Goal: Task Accomplishment & Management: Manage account settings

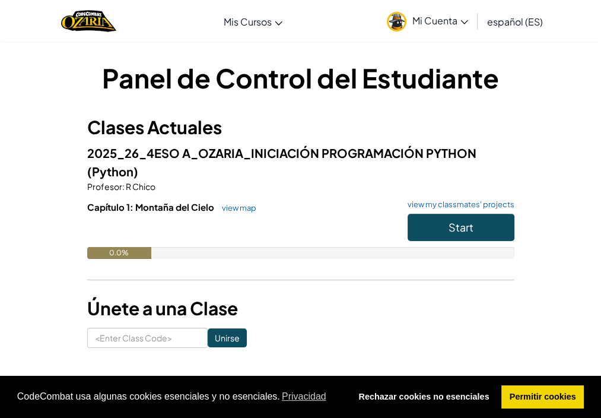
click at [399, 21] on img at bounding box center [397, 22] width 20 height 20
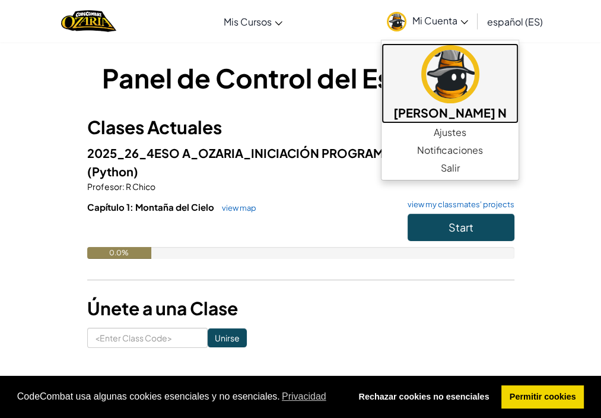
click at [431, 73] on img at bounding box center [450, 74] width 58 height 58
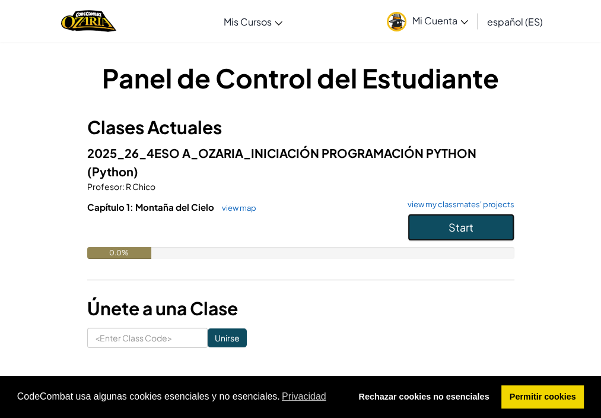
click at [481, 222] on button "Start" at bounding box center [461, 227] width 107 height 27
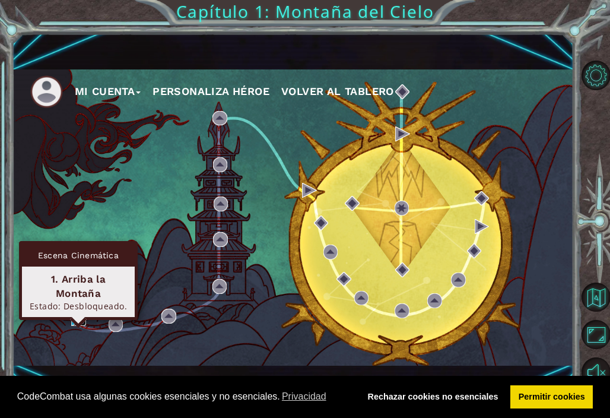
click at [75, 317] on img at bounding box center [78, 318] width 15 height 15
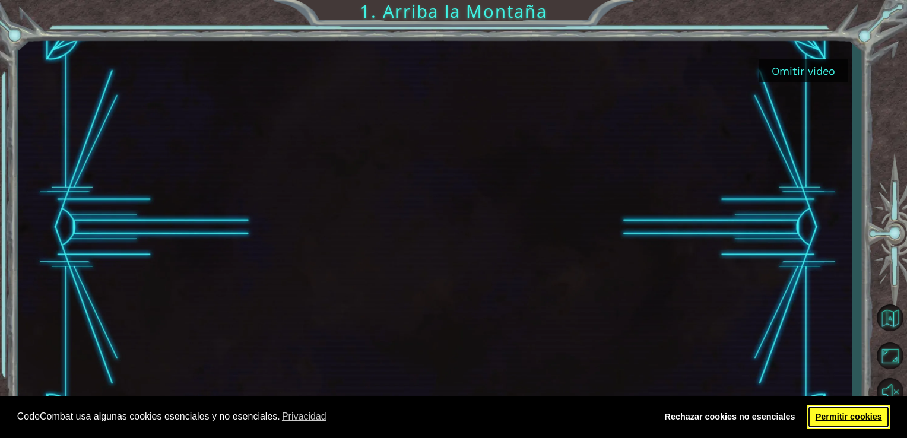
click at [600, 417] on link "Permitir cookies" at bounding box center [848, 417] width 82 height 24
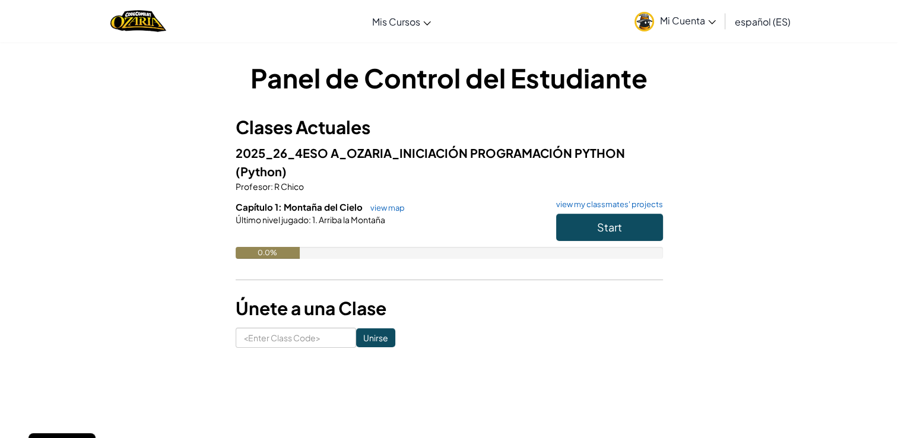
click at [600, 15] on span "Mi Cuenta" at bounding box center [688, 20] width 56 height 12
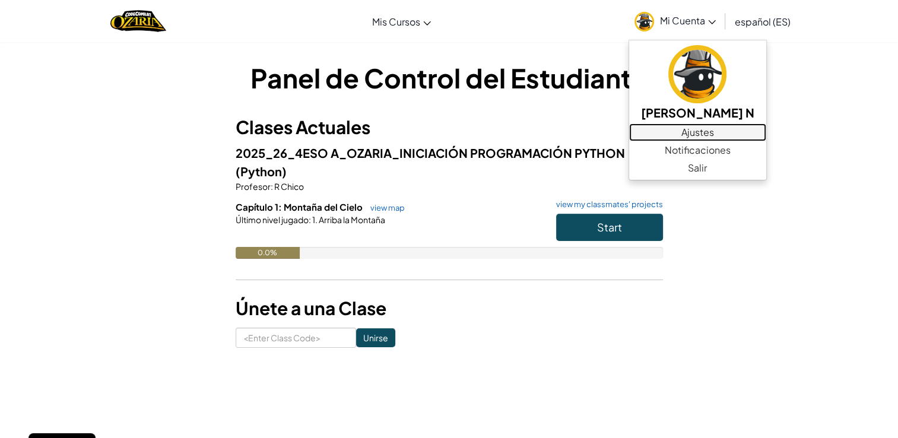
click at [600, 128] on link "Ajustes" at bounding box center [697, 132] width 137 height 18
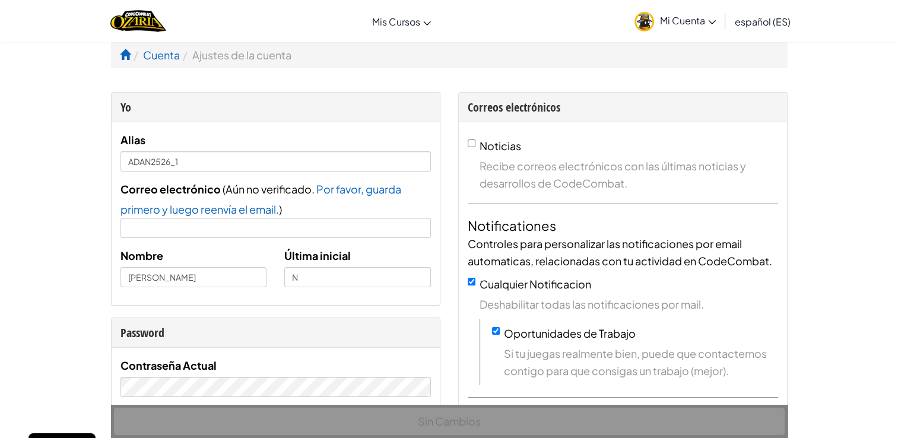
click at [600, 28] on link "Mi Cuenta" at bounding box center [674, 20] width 93 height 37
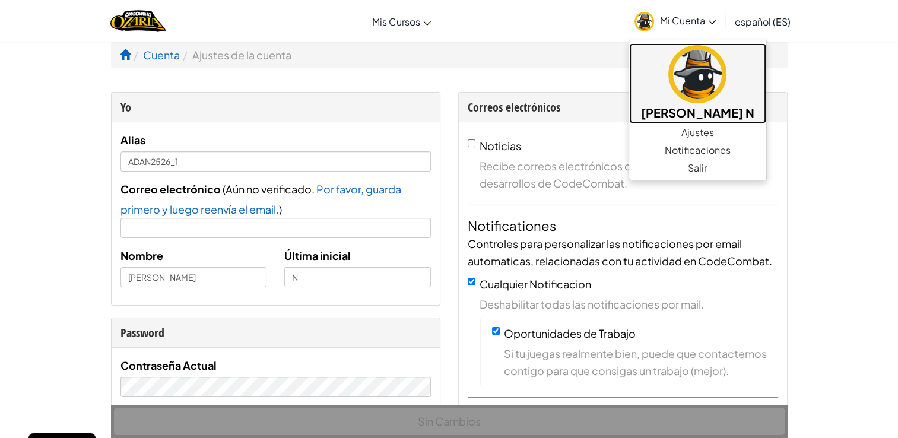
click at [600, 106] on h5 "[PERSON_NAME] N" at bounding box center [697, 112] width 113 height 18
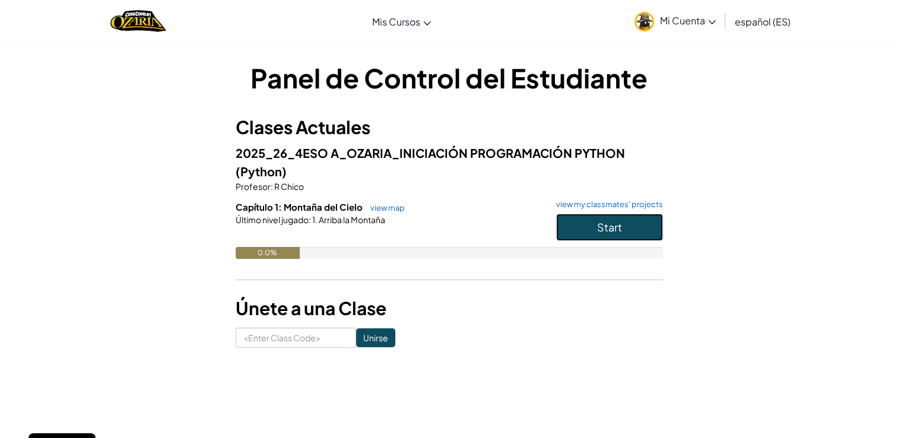
click at [600, 230] on button "Start" at bounding box center [609, 227] width 107 height 27
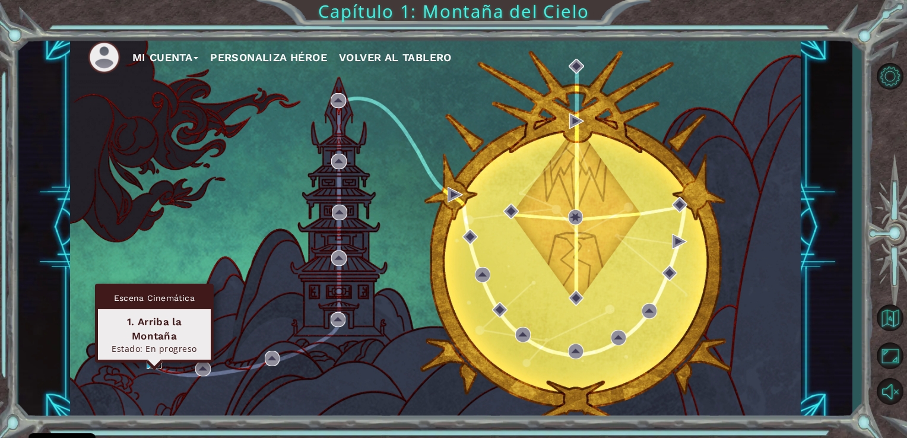
click at [157, 370] on div "Mi Cuenta Personaliza Héroe Volver al Tablero" at bounding box center [435, 227] width 731 height 385
click at [157, 358] on img at bounding box center [154, 361] width 15 height 15
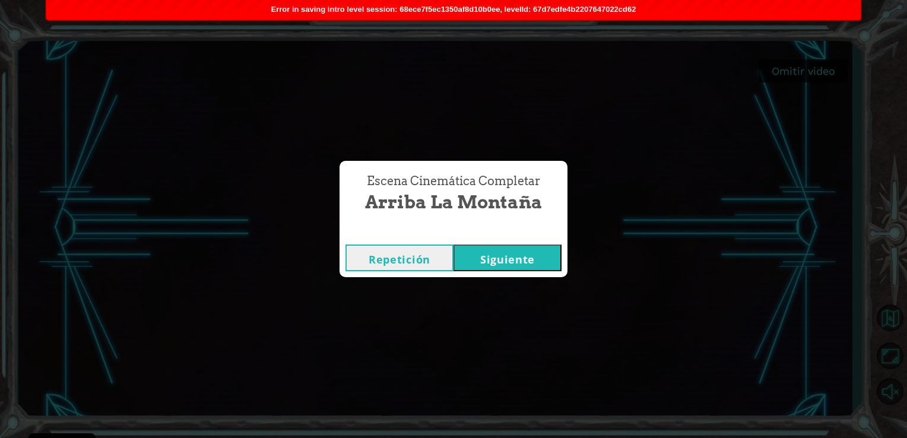
click at [500, 255] on button "Siguiente" at bounding box center [507, 257] width 108 height 27
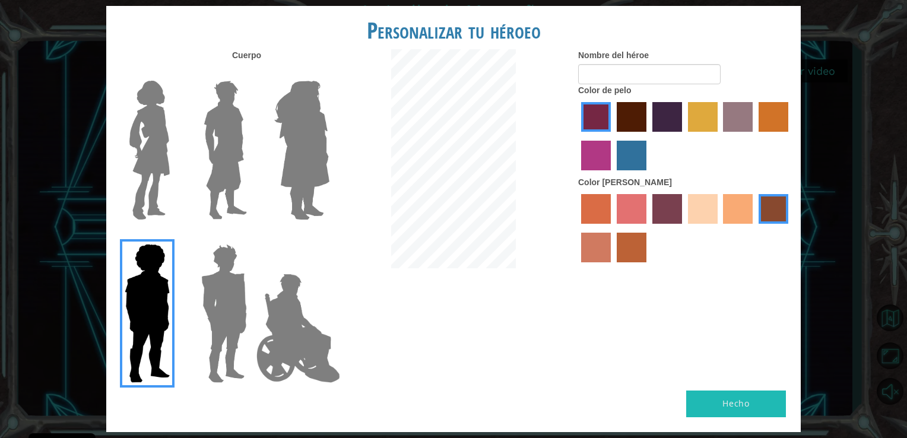
click at [241, 322] on img at bounding box center [223, 313] width 55 height 148
click at [252, 236] on input "Hero Garnet" at bounding box center [252, 236] width 0 height 0
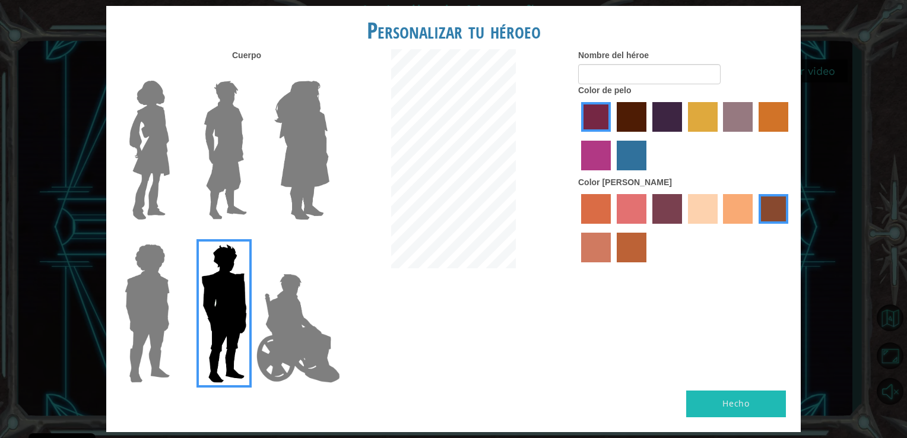
click at [235, 134] on img at bounding box center [225, 150] width 53 height 148
click at [252, 73] on input "Hero Lars" at bounding box center [252, 73] width 0 height 0
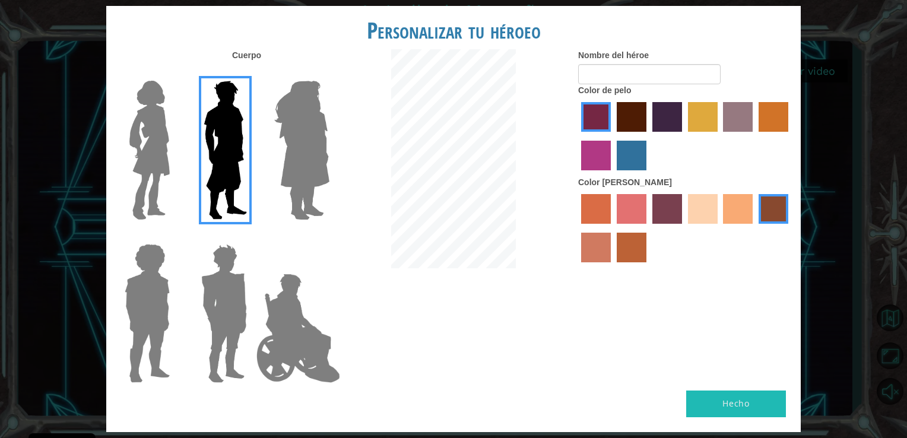
click at [139, 110] on img at bounding box center [150, 150] width 50 height 148
click at [174, 73] on input "Hero Connie" at bounding box center [174, 73] width 0 height 0
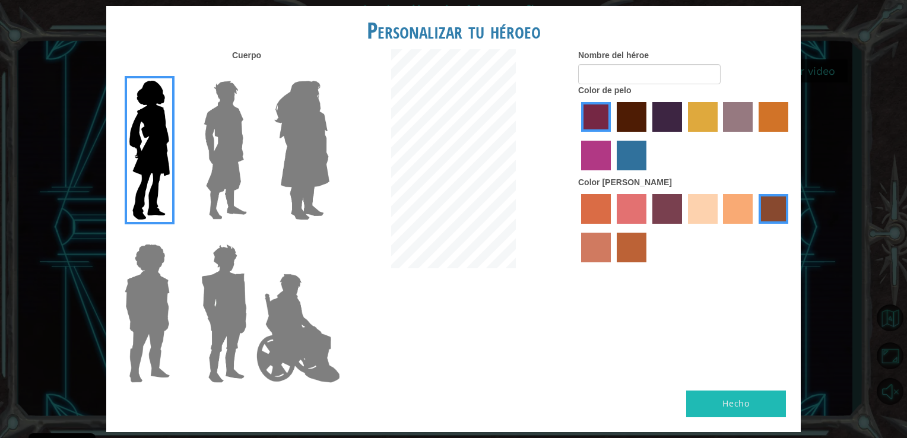
click at [303, 100] on img at bounding box center [301, 150] width 65 height 148
click at [329, 73] on input "Hero Amethyst" at bounding box center [329, 73] width 0 height 0
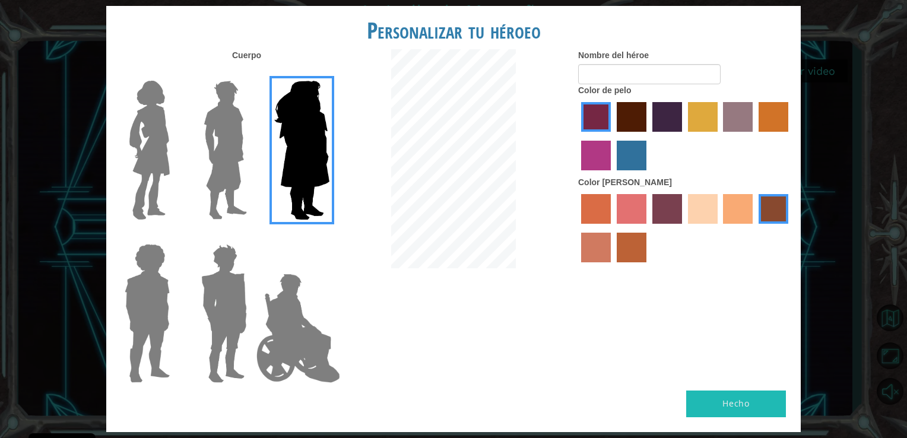
click at [263, 319] on img at bounding box center [298, 328] width 93 height 119
click at [329, 236] on input "Hero Jamie" at bounding box center [329, 236] width 0 height 0
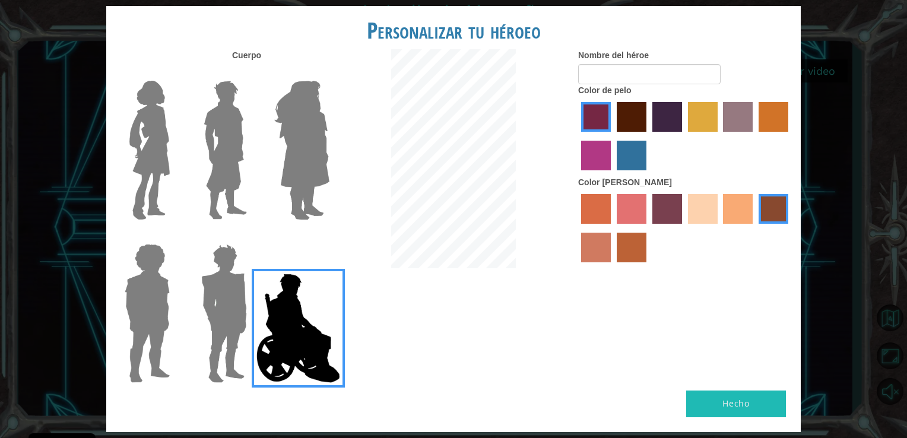
click at [236, 308] on img at bounding box center [223, 313] width 55 height 148
click at [252, 236] on input "Hero Garnet" at bounding box center [252, 236] width 0 height 0
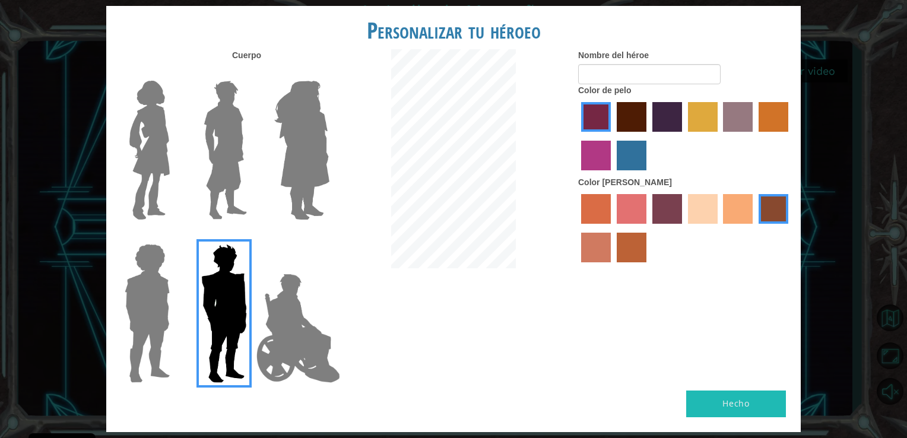
click at [600, 118] on label "maroon hair color" at bounding box center [631, 117] width 30 height 30
click at [600, 136] on input "maroon hair color" at bounding box center [612, 136] width 0 height 0
click at [600, 120] on label "hot purple hair color" at bounding box center [667, 117] width 30 height 30
click at [600, 136] on input "hot purple hair color" at bounding box center [648, 136] width 0 height 0
drag, startPoint x: 710, startPoint y: 111, endPoint x: 729, endPoint y: 120, distance: 20.4
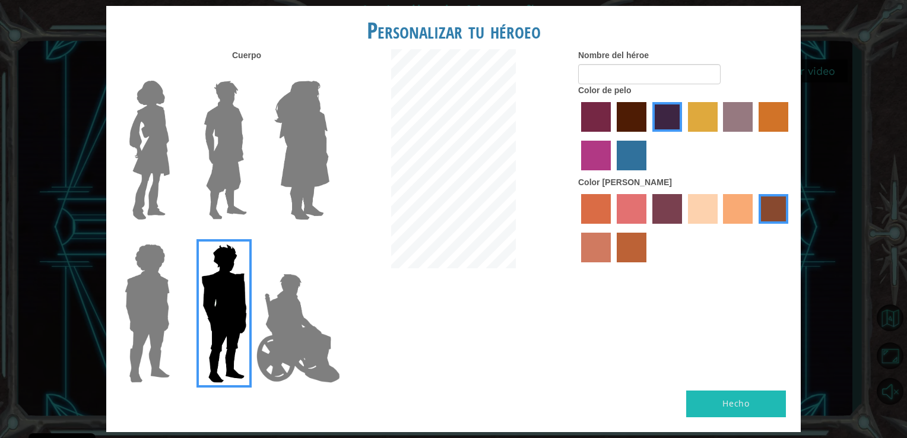
click at [600, 111] on label "tulip tree hair color" at bounding box center [703, 117] width 30 height 30
click at [600, 136] on input "tulip tree hair color" at bounding box center [683, 136] width 0 height 0
click at [600, 209] on div at bounding box center [685, 229] width 214 height 77
click at [600, 198] on label "sandy beach skin color" at bounding box center [703, 209] width 30 height 30
click at [600, 228] on input "sandy beach skin color" at bounding box center [683, 228] width 0 height 0
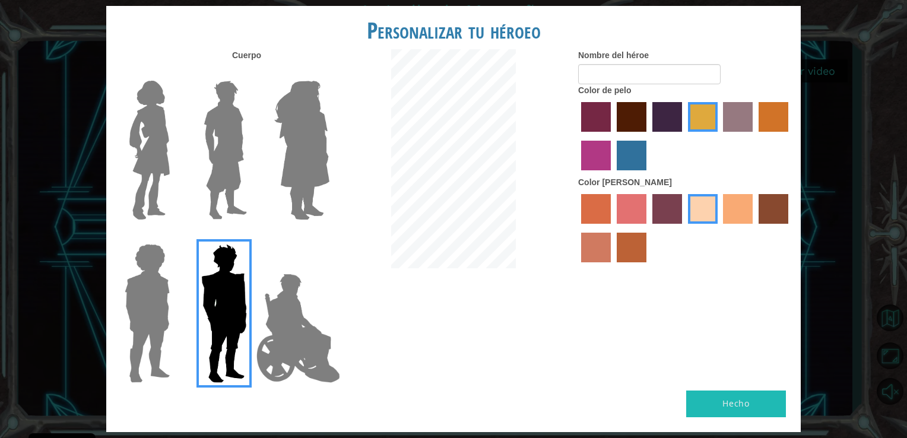
click at [600, 151] on label "lachmara hair color" at bounding box center [631, 156] width 30 height 30
click at [600, 174] on input "lachmara hair color" at bounding box center [612, 174] width 0 height 0
click at [598, 157] on label "medium red violet hair color" at bounding box center [596, 156] width 30 height 30
click at [600, 136] on input "medium red violet hair color" at bounding box center [790, 136] width 0 height 0
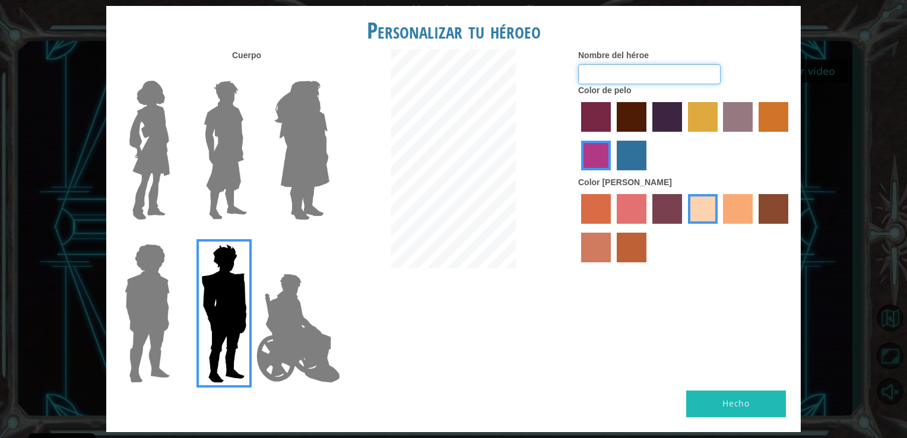
click at [600, 77] on input "Nombre del héroe" at bounding box center [649, 74] width 142 height 20
type input "[PERSON_NAME]"
click at [600, 116] on label "maroon hair color" at bounding box center [631, 117] width 30 height 30
click at [600, 136] on input "maroon hair color" at bounding box center [612, 136] width 0 height 0
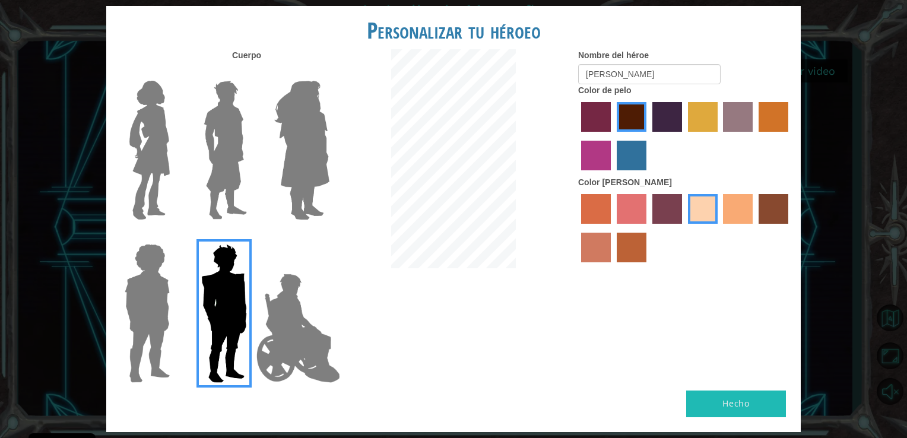
click at [600, 405] on button "Hecho" at bounding box center [736, 403] width 100 height 27
click at [600, 260] on div at bounding box center [685, 229] width 214 height 77
click at [221, 270] on img at bounding box center [223, 313] width 55 height 148
click at [252, 236] on input "Hero Garnet" at bounding box center [252, 236] width 0 height 0
click at [600, 400] on div "Personalizar tu héroeo [PERSON_NAME] Nombre del héroe [PERSON_NAME] alonsin Col…" at bounding box center [453, 218] width 694 height 425
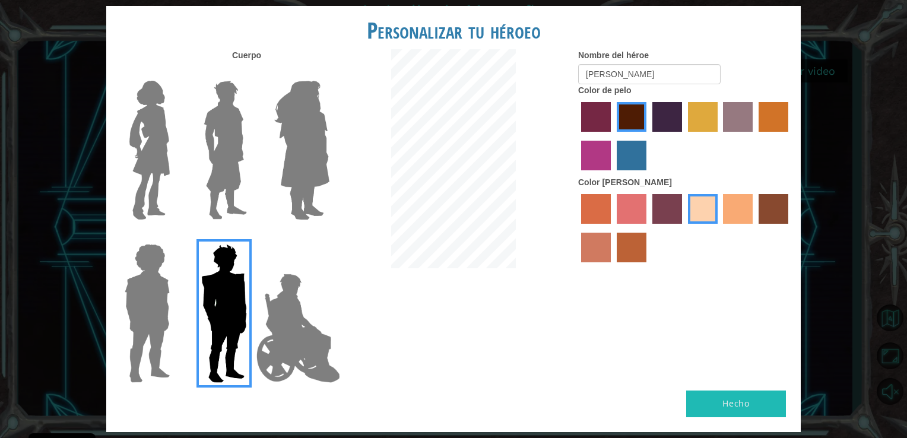
click at [600, 387] on div "Cuerpo Nombre del héroe [PERSON_NAME] alonsin Color de pelo Color [PERSON_NAME]" at bounding box center [453, 219] width 694 height 341
click at [600, 417] on div "Hecho" at bounding box center [453, 411] width 694 height 42
click at [600, 201] on html "Cookie Policy CodeCombat [GEOGRAPHIC_DATA] algunas cookies esenciales y no esen…" at bounding box center [453, 219] width 907 height 438
